Goal: Transaction & Acquisition: Purchase product/service

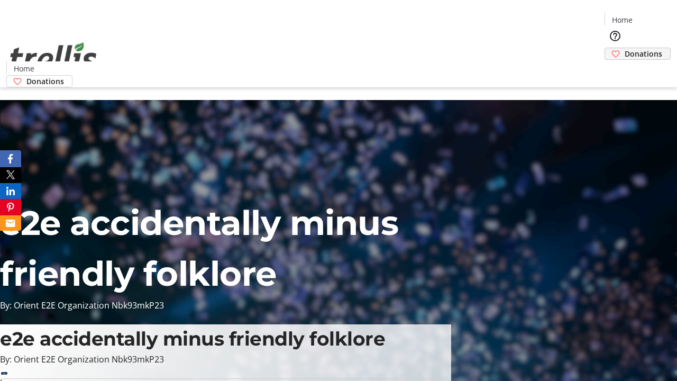
click at [624, 48] on span "Donations" at bounding box center [643, 53] width 38 height 11
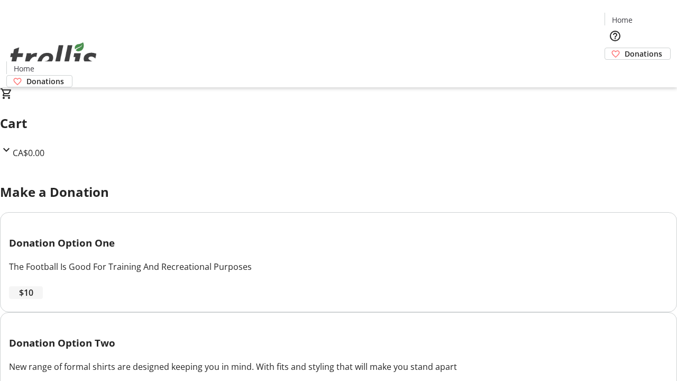
click at [33, 299] on span "$10" at bounding box center [26, 292] width 14 height 13
